Goal: Transaction & Acquisition: Book appointment/travel/reservation

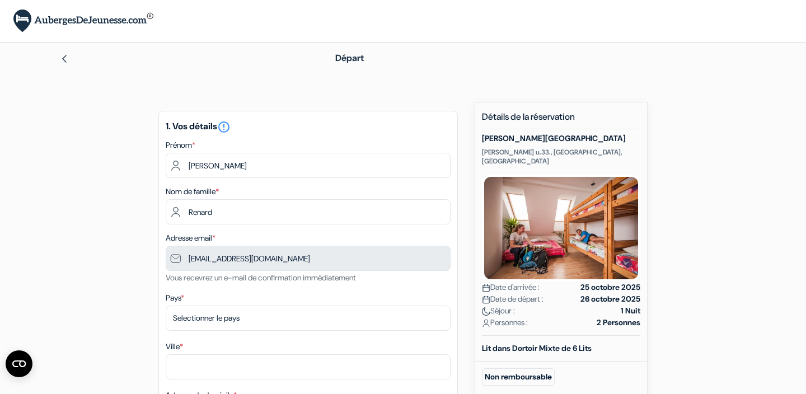
type input "479 61 05 68"
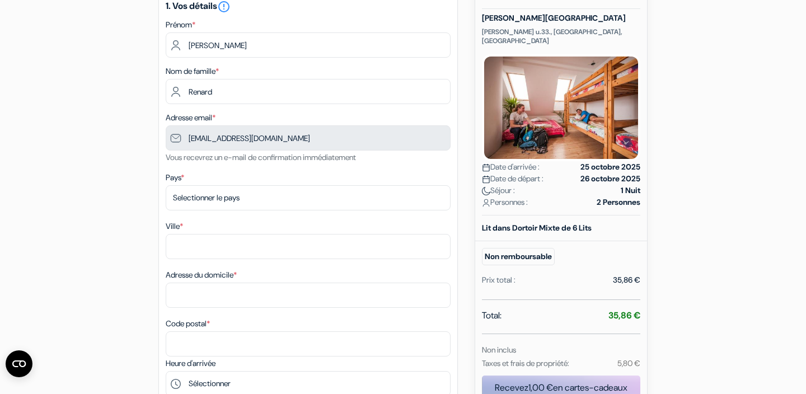
scroll to position [134, 0]
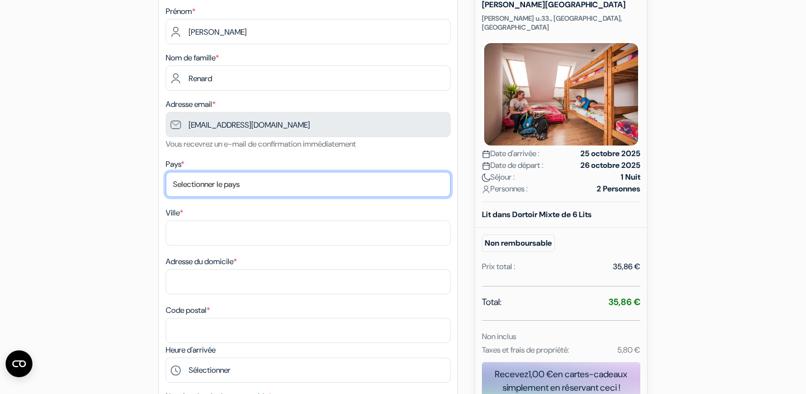
click at [260, 183] on select "Selectionner le pays Abkhazie Afghanistan Afrique du Sud Albanie Algérie Allema…" at bounding box center [308, 184] width 285 height 25
select select "be"
click at [166, 173] on select "Selectionner le pays Abkhazie Afghanistan Afrique du Sud Albanie Algérie Allema…" at bounding box center [308, 184] width 285 height 25
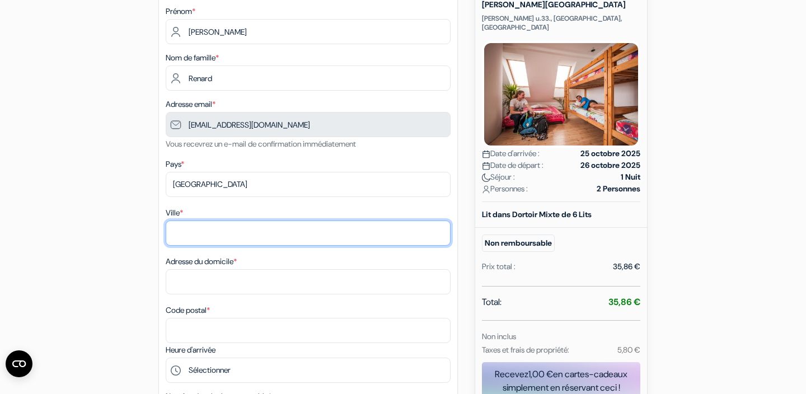
click at [236, 236] on input "Ville *" at bounding box center [308, 232] width 285 height 25
type input "Bruxelles"
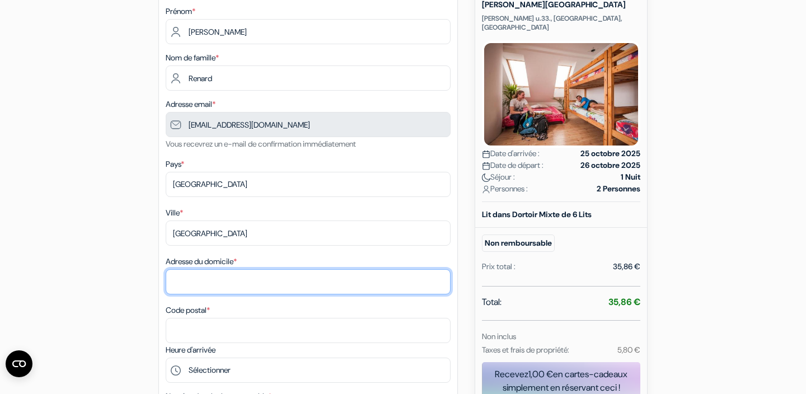
click at [249, 280] on input "Adresse du domicile *" at bounding box center [308, 281] width 285 height 25
type input "Avenue de Visé"
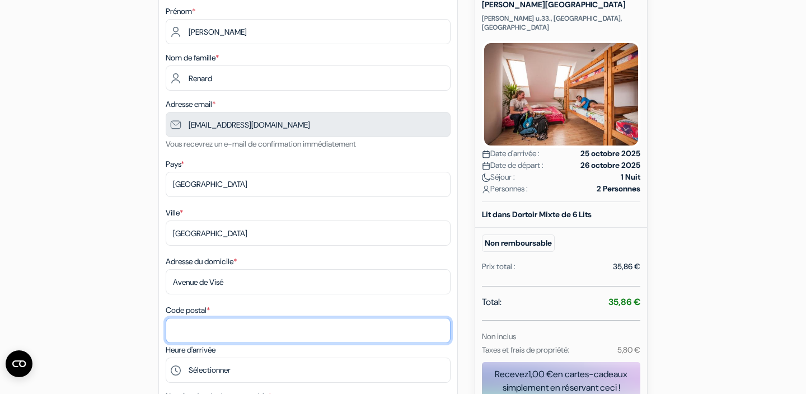
click at [242, 331] on input "Code postal *" at bounding box center [308, 330] width 285 height 25
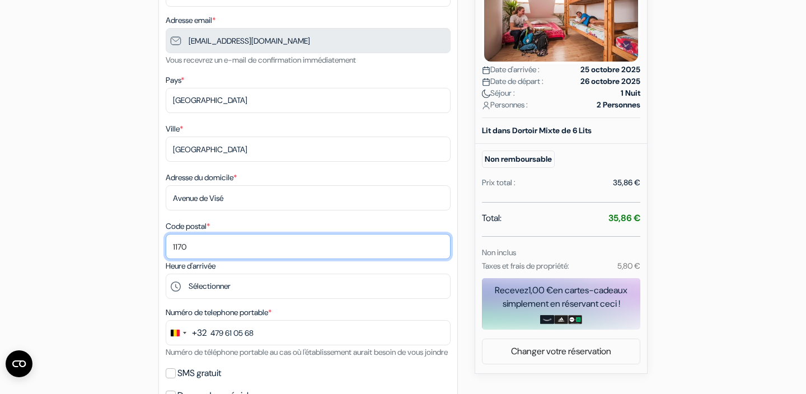
scroll to position [219, 0]
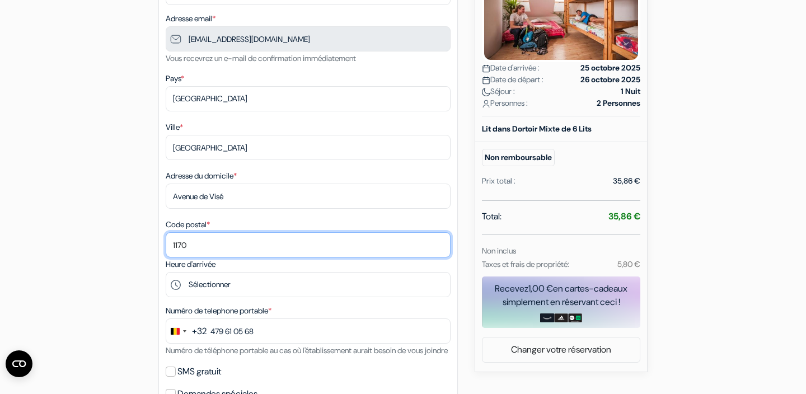
type input "1170"
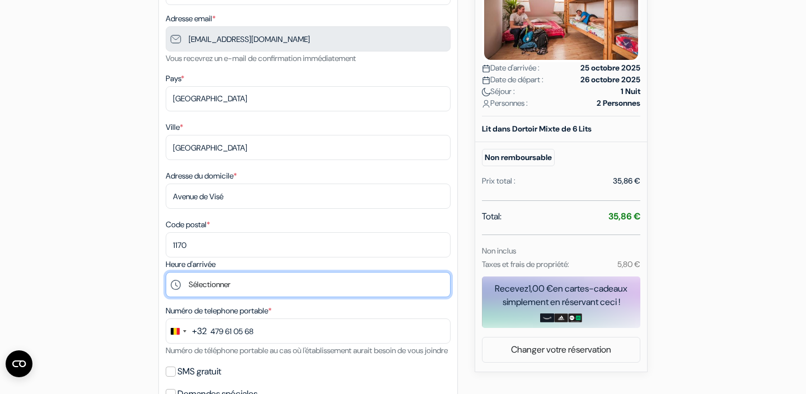
click at [274, 282] on select "Sélectionner 14:00 15:00 16:00 17:00 18:00 19:00 20:00 21:00" at bounding box center [308, 284] width 285 height 25
select select "14"
click at [166, 274] on select "Sélectionner 14:00 15:00 16:00 17:00 18:00 19:00 20:00 21:00" at bounding box center [308, 284] width 285 height 25
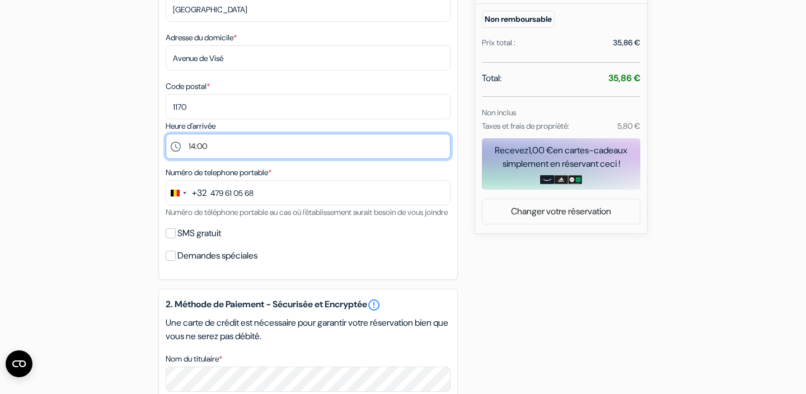
scroll to position [364, 0]
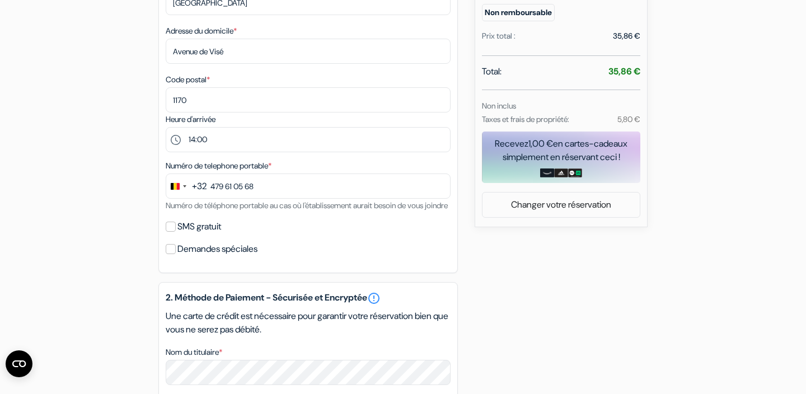
click at [169, 234] on div "SMS gratuit" at bounding box center [308, 227] width 285 height 16
click at [171, 232] on input "SMS gratuit" at bounding box center [171, 227] width 10 height 10
checkbox input "true"
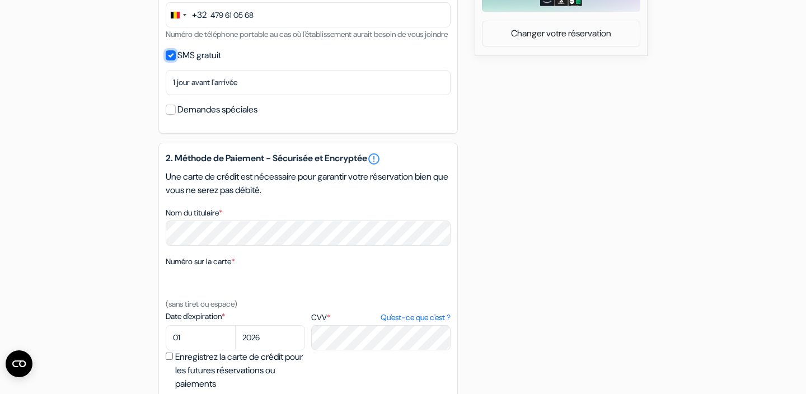
scroll to position [566, 0]
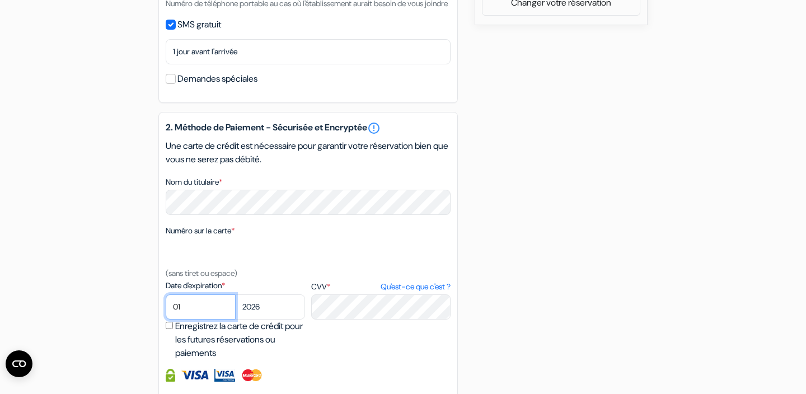
select select "08"
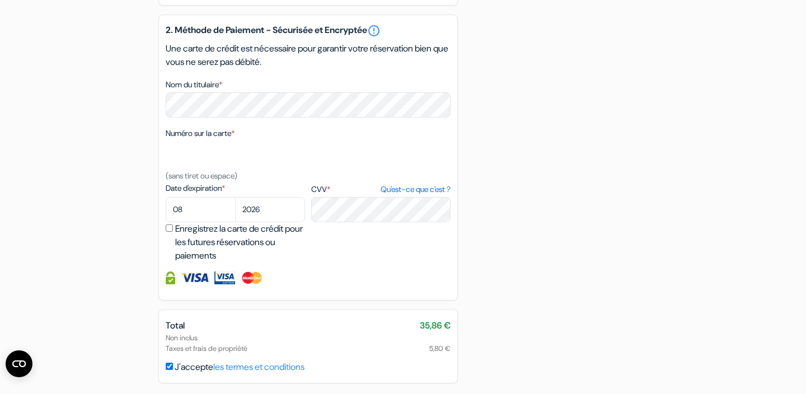
scroll to position [670, 0]
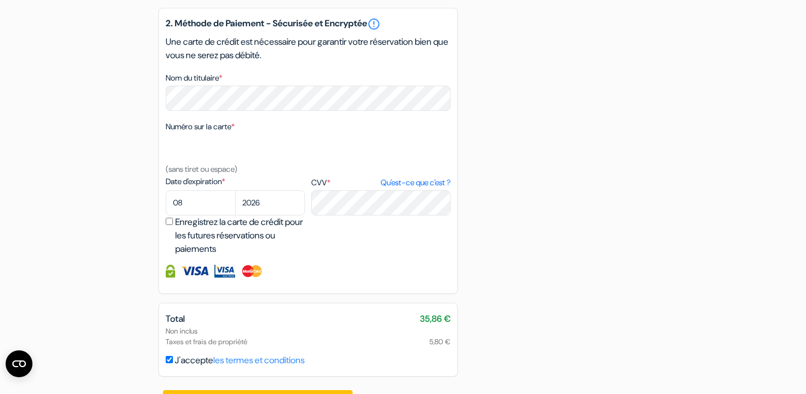
click at [168, 225] on input "Enregistrez la carte de crédit pour les futures réservations ou paiements" at bounding box center [169, 221] width 7 height 7
checkbox input "true"
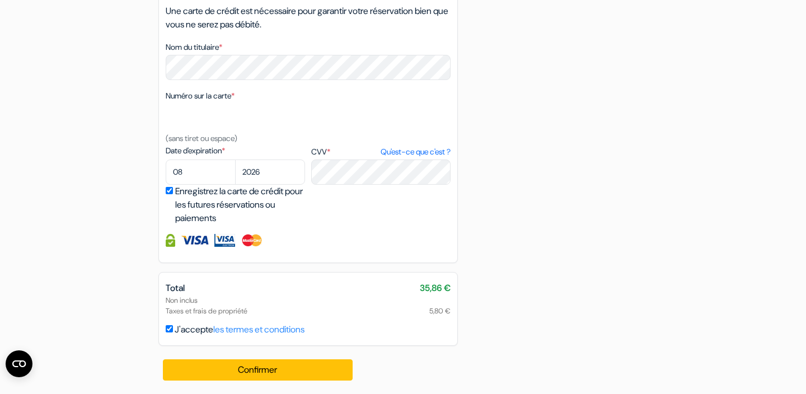
scroll to position [718, 0]
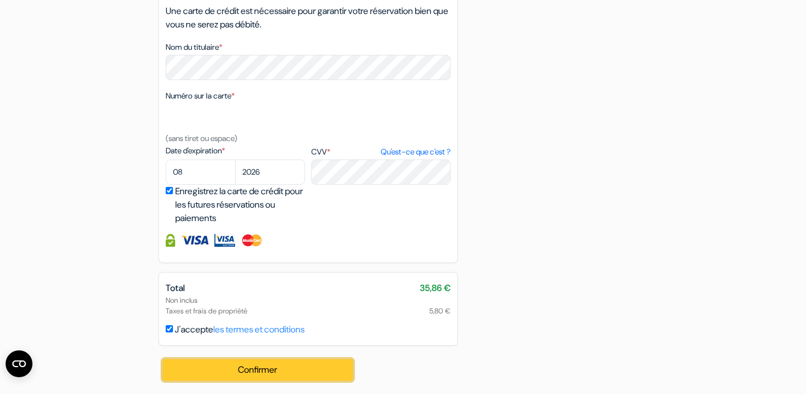
click at [280, 367] on button "Confirmer Loading..." at bounding box center [258, 369] width 190 height 21
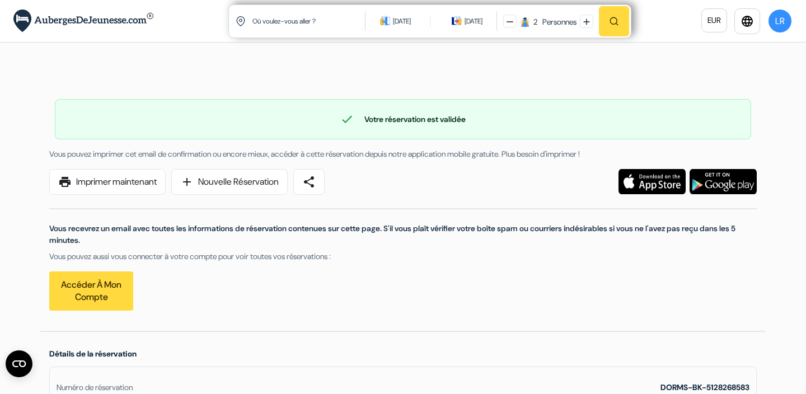
click at [508, 269] on div "Vous recevrez un email avec toutes les informations de réservation contenues su…" at bounding box center [403, 253] width 721 height 116
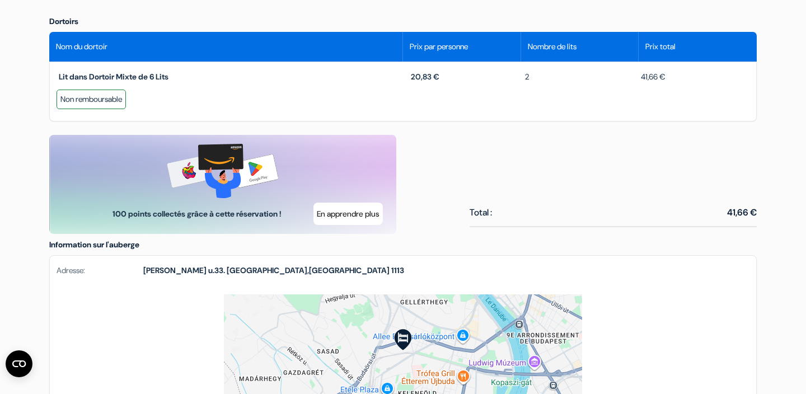
scroll to position [525, 0]
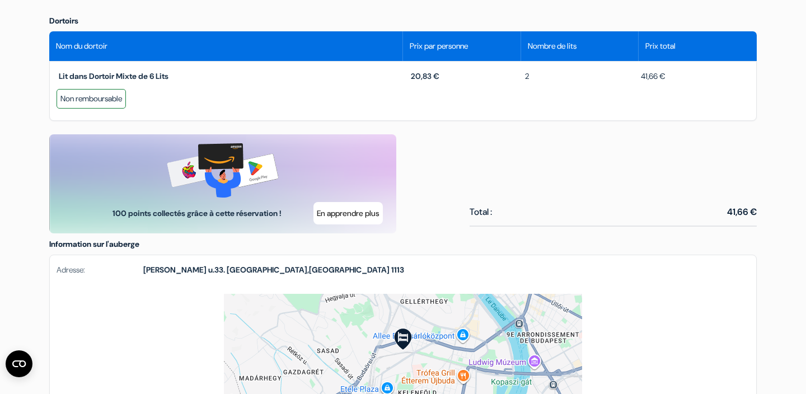
drag, startPoint x: 138, startPoint y: 270, endPoint x: 337, endPoint y: 270, distance: 198.6
click at [337, 270] on div "Adresse: [PERSON_NAME] u.33. [GEOGRAPHIC_DATA] , [GEOGRAPHIC_DATA] 1113" at bounding box center [403, 274] width 706 height 39
copy div "[PERSON_NAME] u.33. [GEOGRAPHIC_DATA] , [GEOGRAPHIC_DATA] 1113"
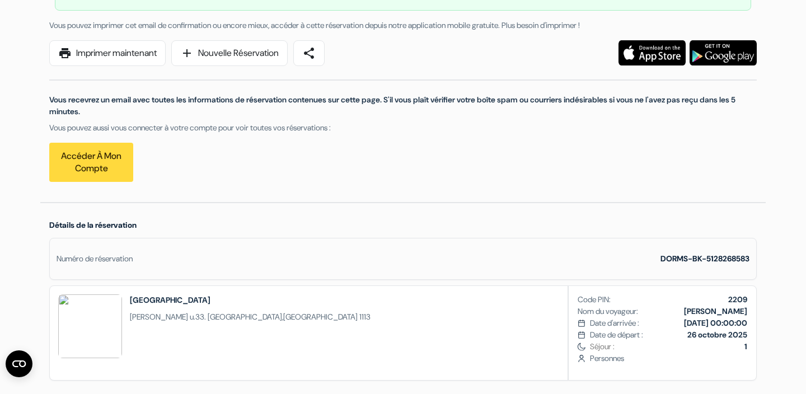
scroll to position [130, 0]
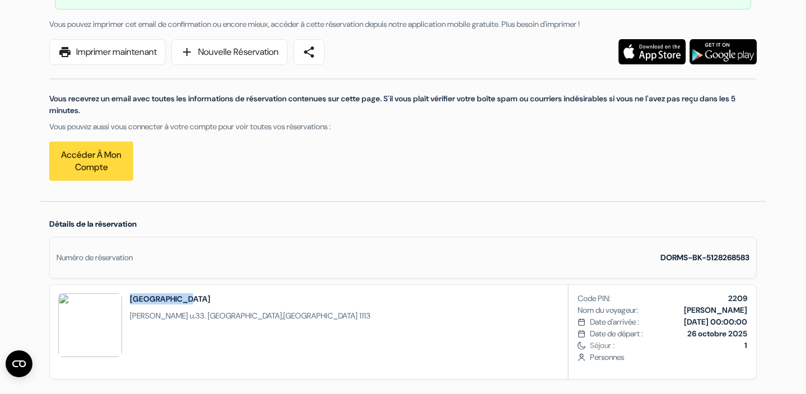
drag, startPoint x: 191, startPoint y: 299, endPoint x: 121, endPoint y: 297, distance: 70.0
click at [121, 298] on div "[GEOGRAPHIC_DATA] [PERSON_NAME] u.33. [GEOGRAPHIC_DATA] , [GEOGRAPHIC_DATA] 1113" at bounding box center [214, 332] width 329 height 94
click at [150, 297] on h2 "[GEOGRAPHIC_DATA]" at bounding box center [250, 298] width 241 height 11
drag, startPoint x: 130, startPoint y: 297, endPoint x: 190, endPoint y: 296, distance: 59.3
click at [190, 296] on h2 "[GEOGRAPHIC_DATA]" at bounding box center [250, 298] width 241 height 11
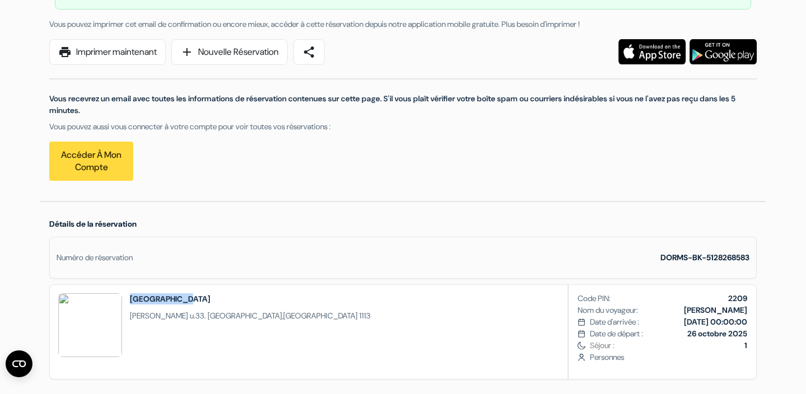
copy h2 "[GEOGRAPHIC_DATA]"
